Goal: Check status

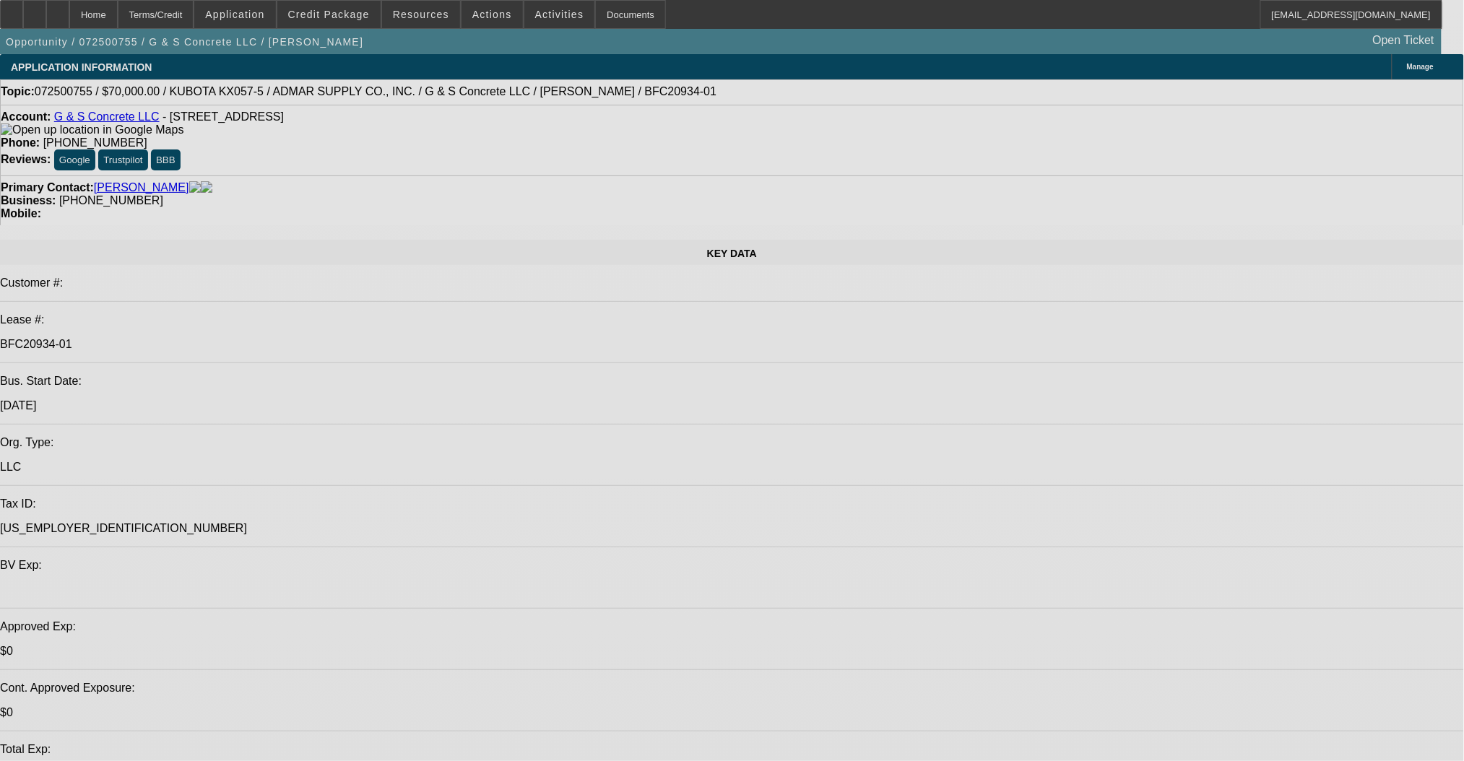
select select "0"
select select "2"
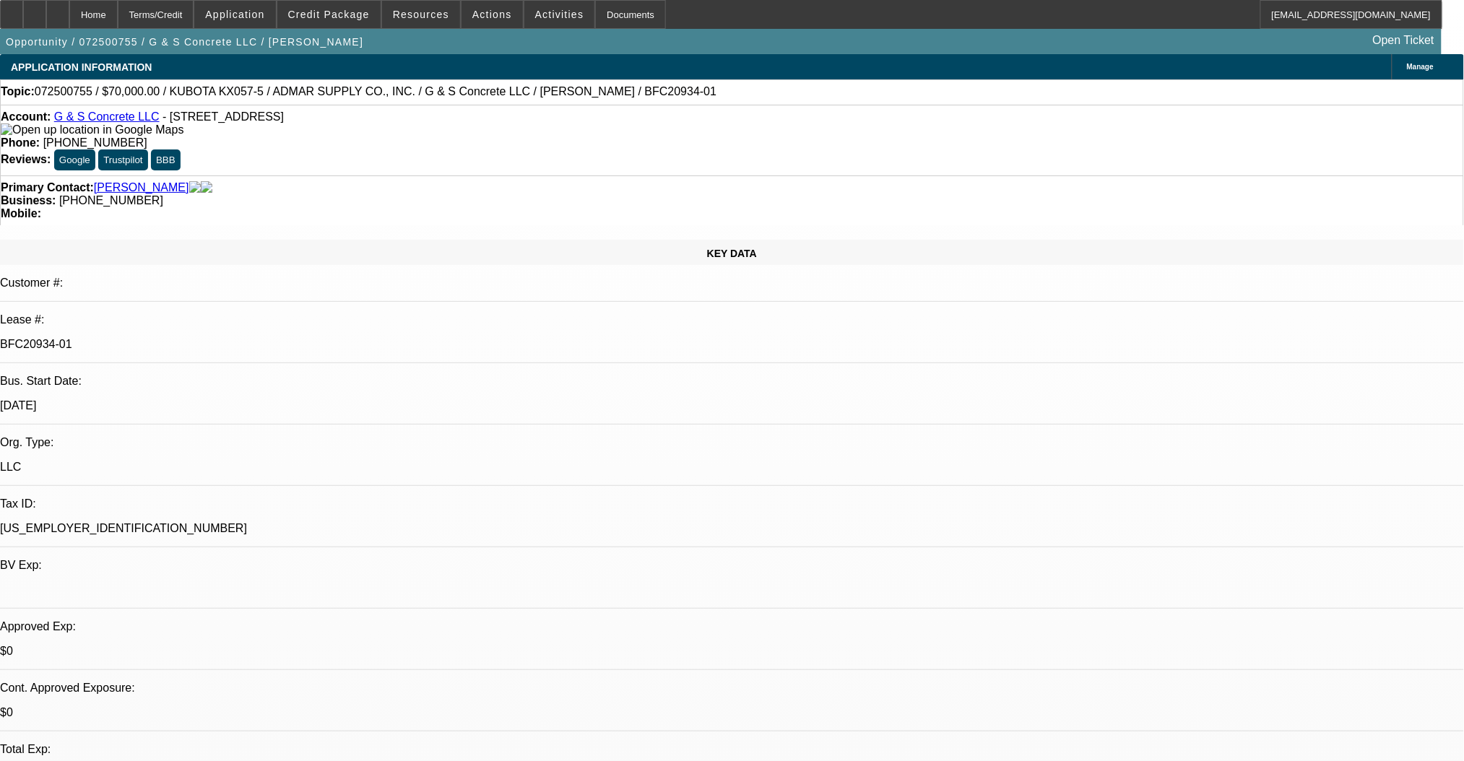
select select "2"
select select "0"
select select "6"
select select "0"
select select "2"
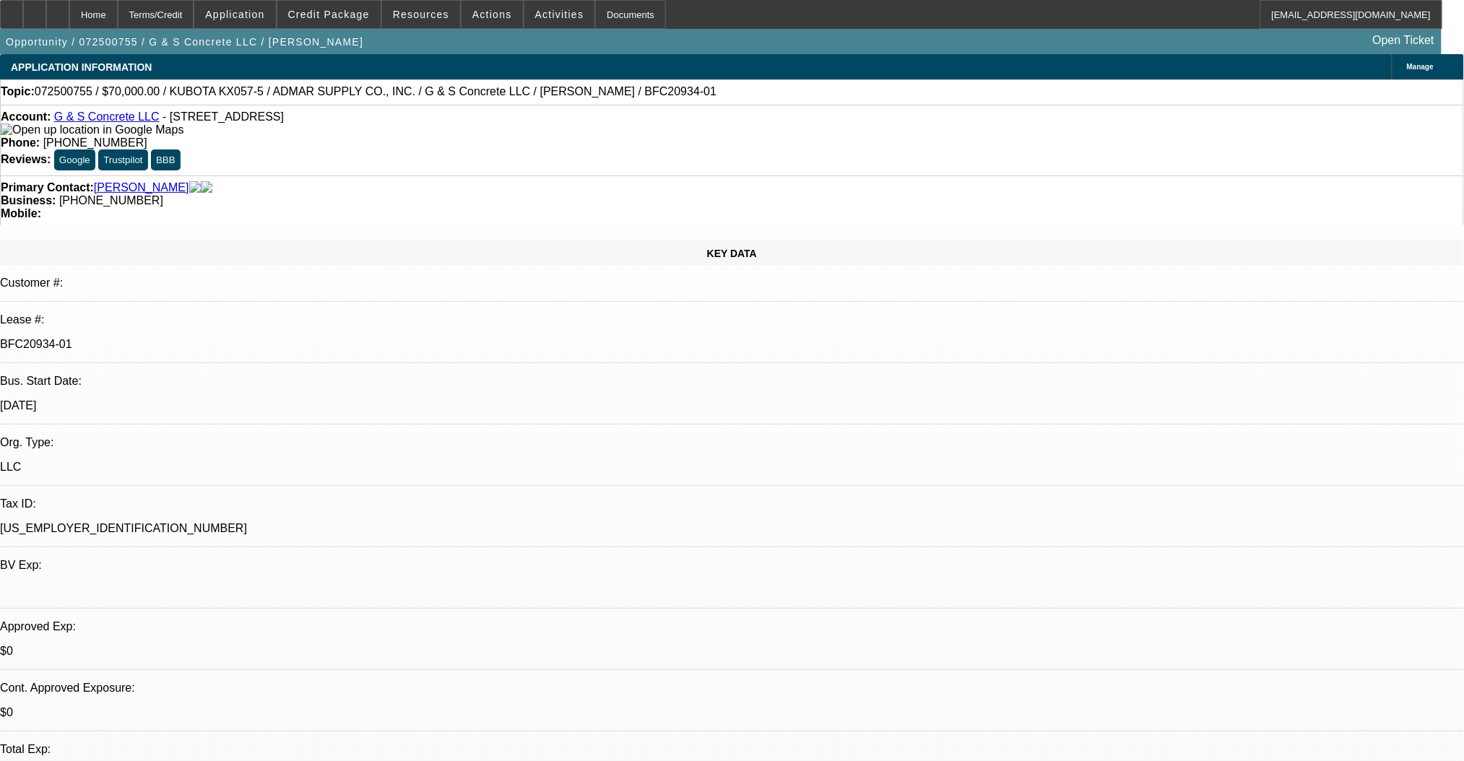
select select "2"
select select "0"
select select "6"
select select "0"
select select "2"
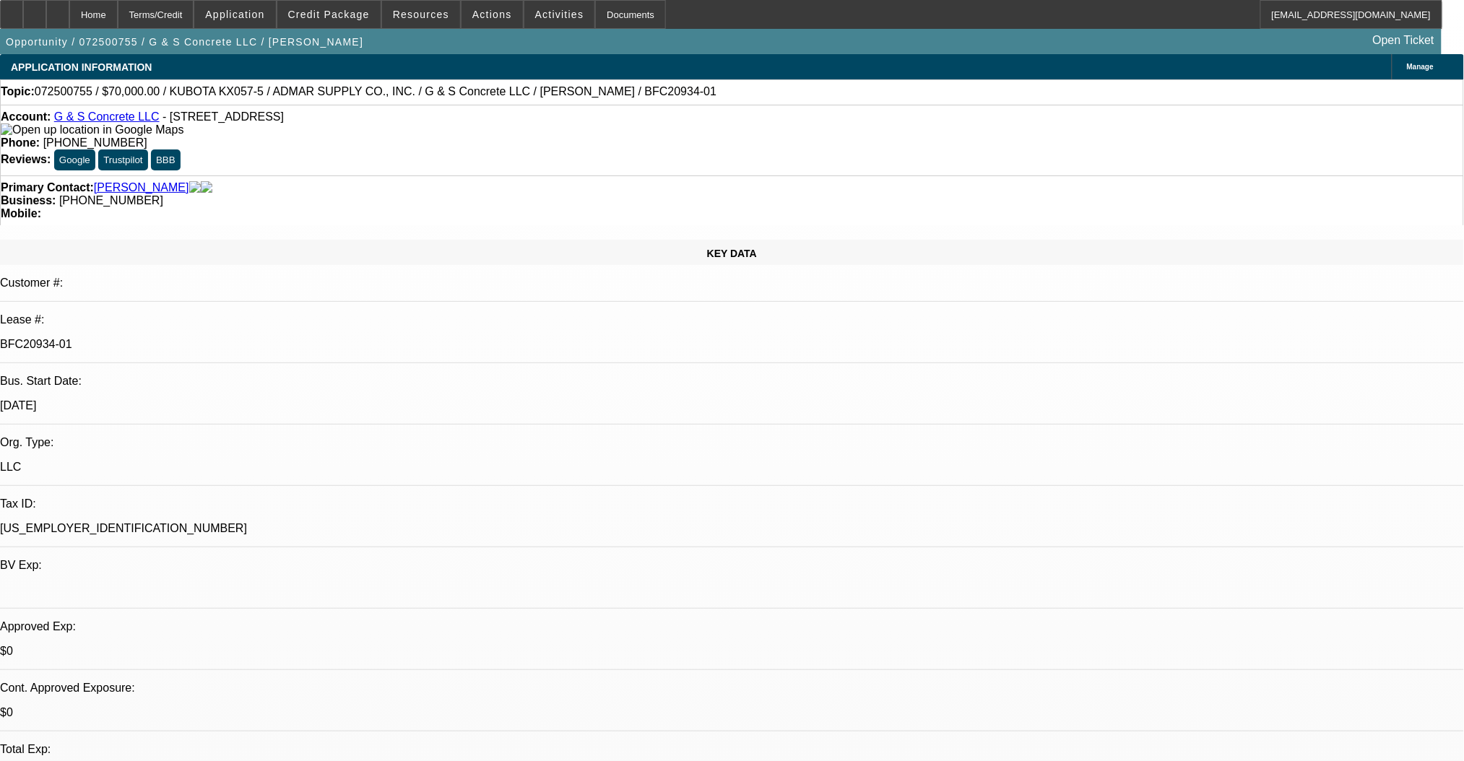
select select "2"
select select "0"
select select "6"
select select "0"
select select "2"
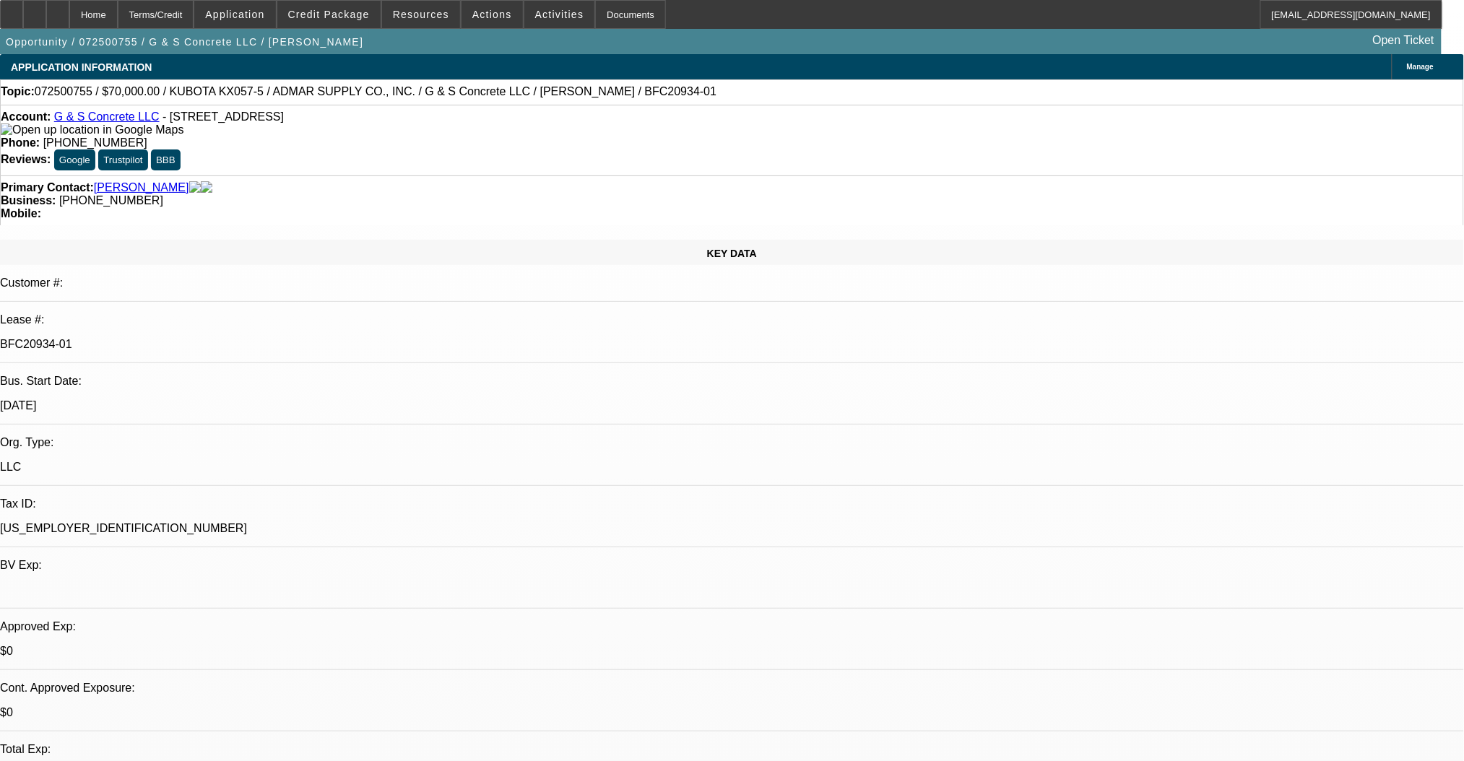
select select "2"
select select "0"
select select "6"
click at [326, 20] on span at bounding box center [328, 14] width 103 height 35
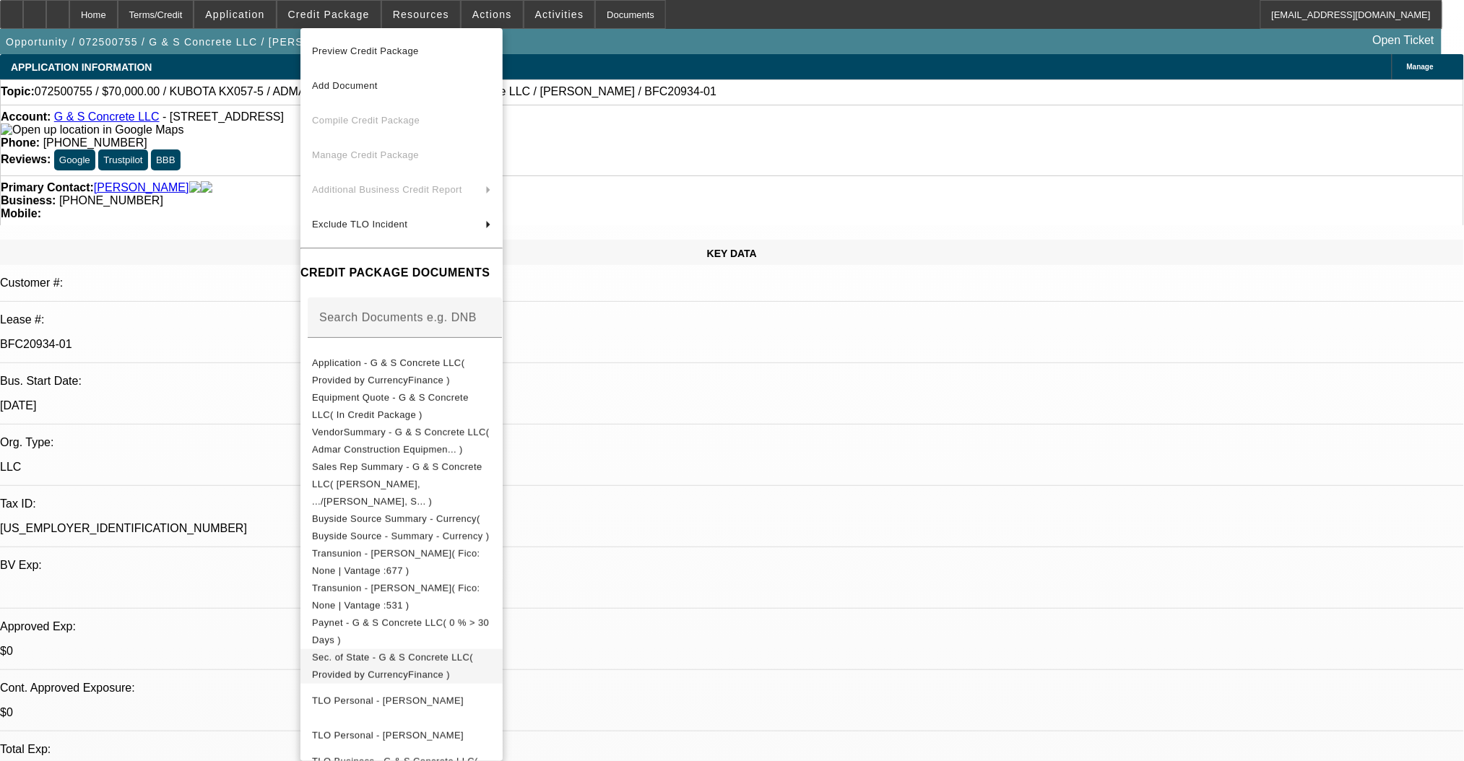
click at [433, 649] on button "Sec. of State - G & S Concrete LLC( Provided by CurrencyFinance )" at bounding box center [401, 666] width 202 height 35
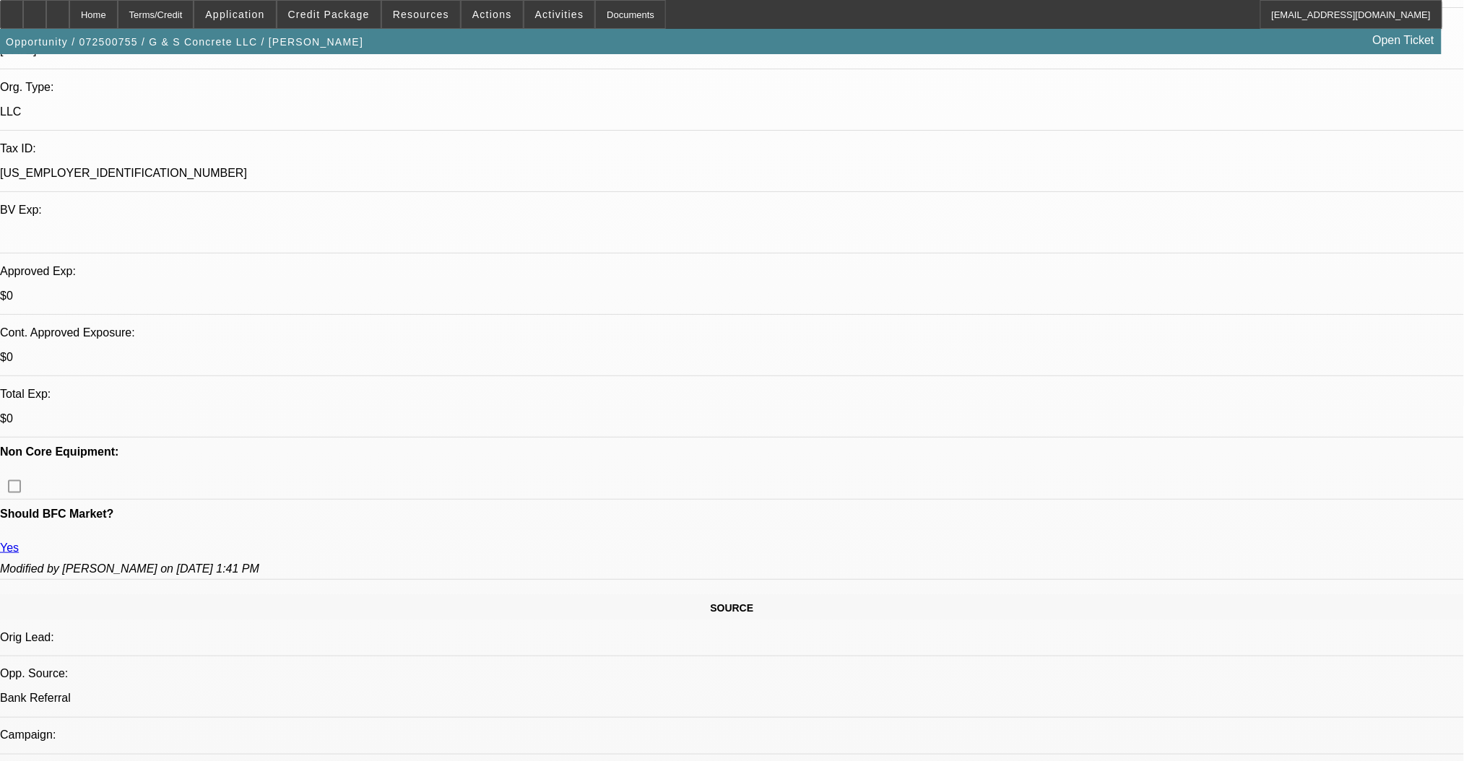
scroll to position [289, 0]
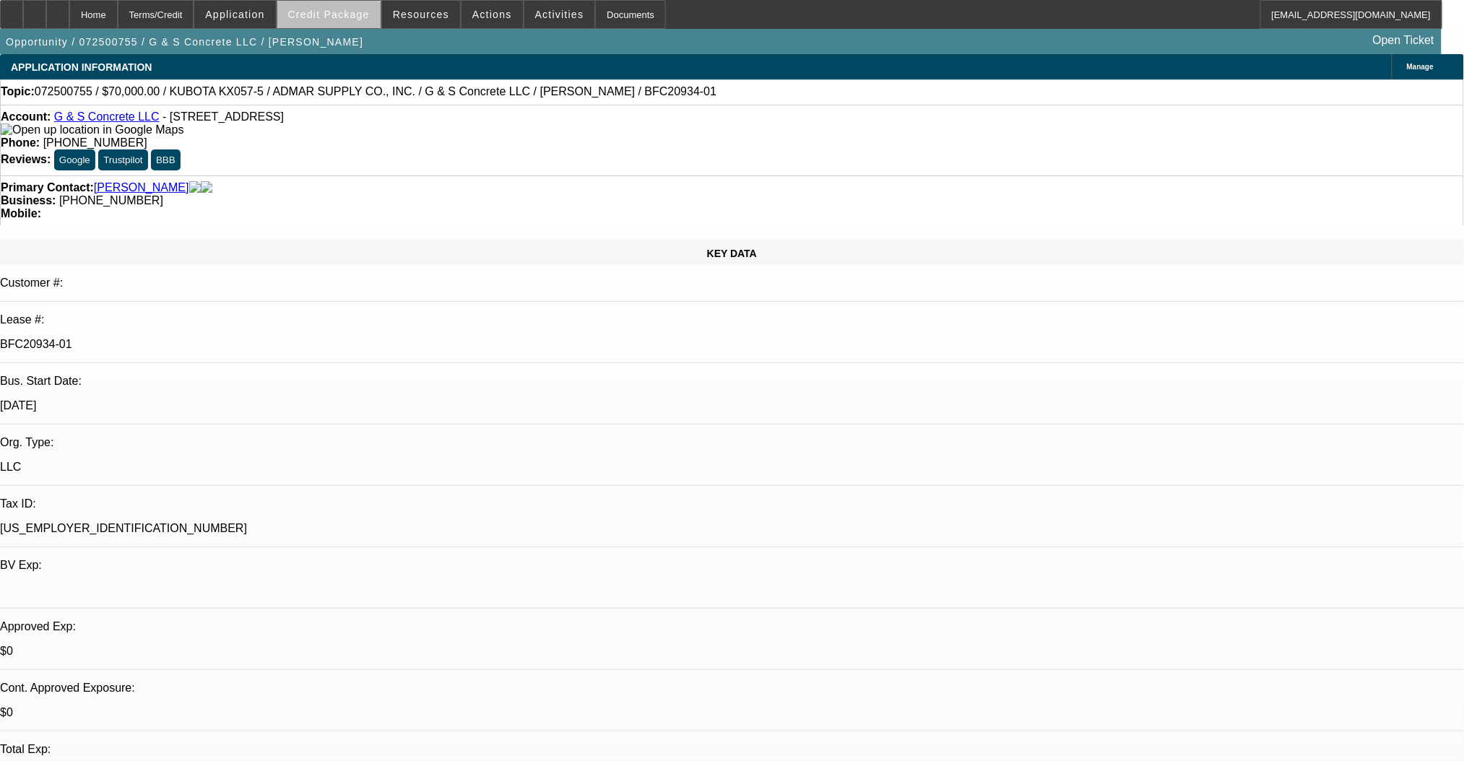
click at [364, 19] on span "Credit Package" at bounding box center [329, 15] width 82 height 12
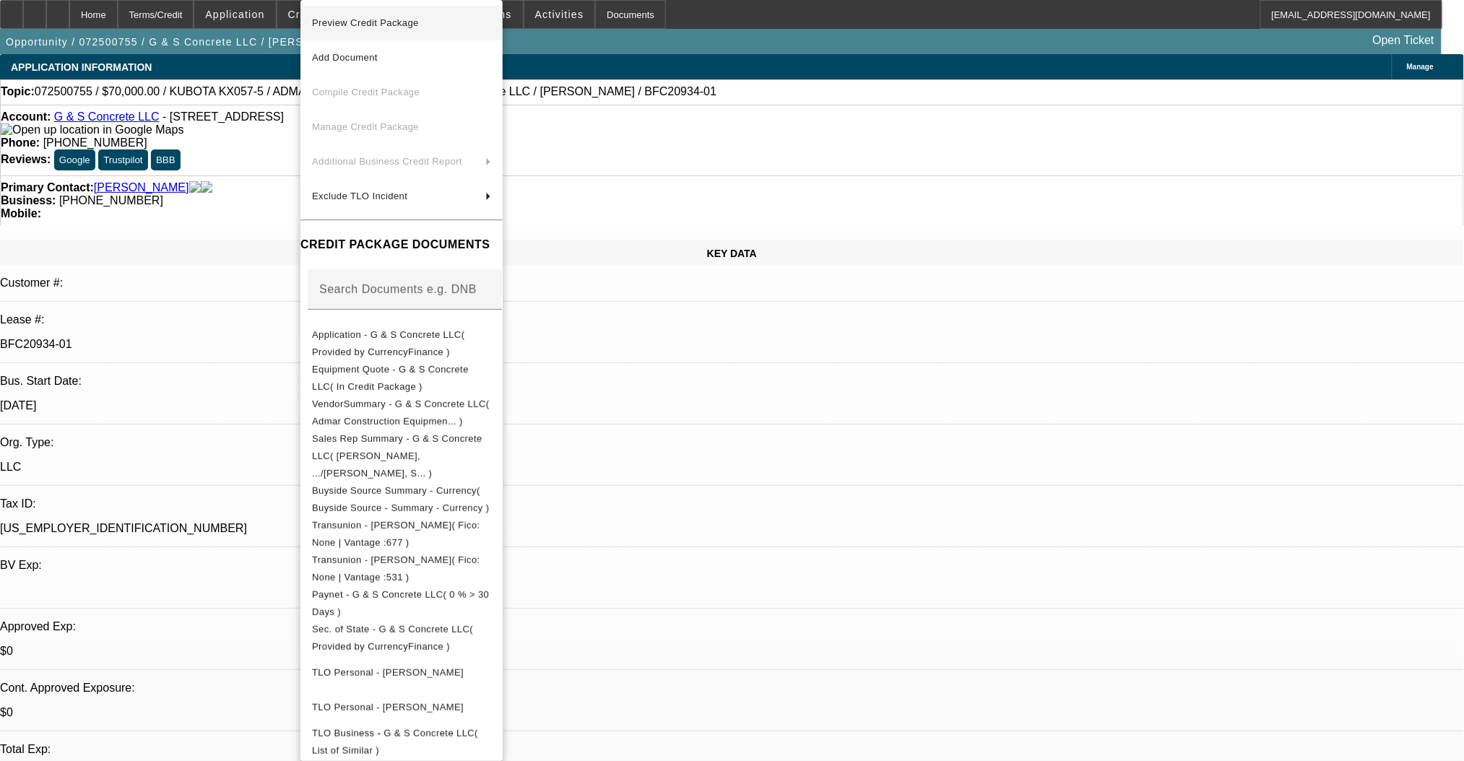
click at [410, 32] on button "Preview Credit Package" at bounding box center [401, 23] width 202 height 35
